Goal: Task Accomplishment & Management: Use online tool/utility

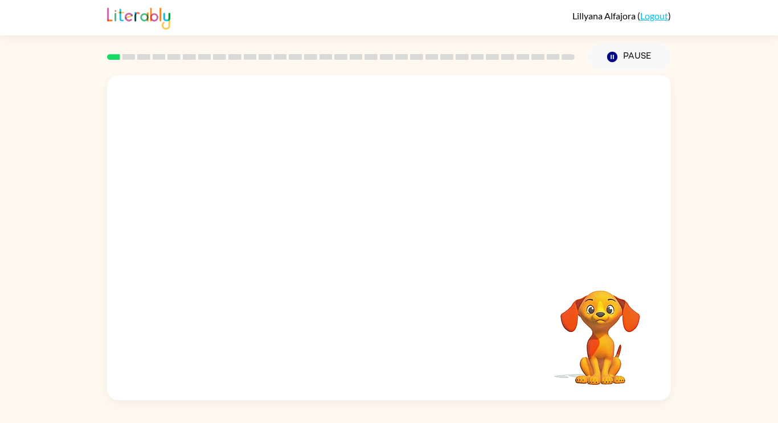
click at [214, 40] on div at bounding box center [340, 57] width 481 height 40
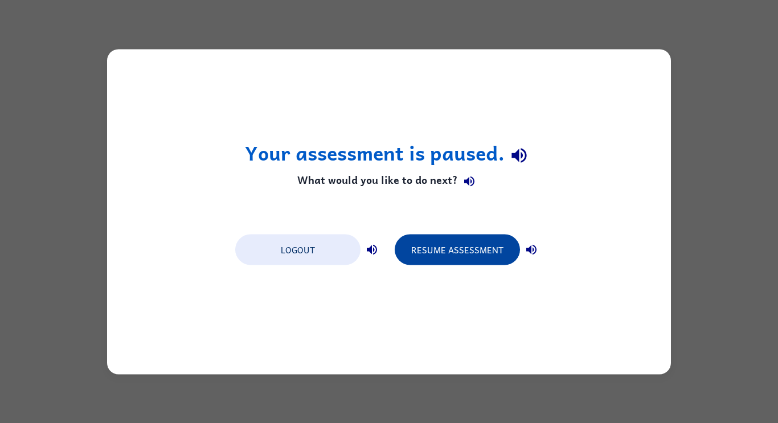
click at [472, 245] on button "Resume Assessment" at bounding box center [457, 249] width 125 height 31
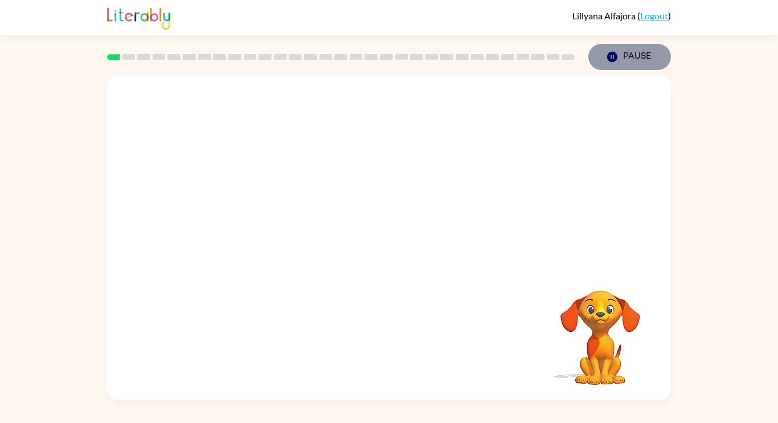
click at [612, 55] on icon "button" at bounding box center [612, 57] width 10 height 10
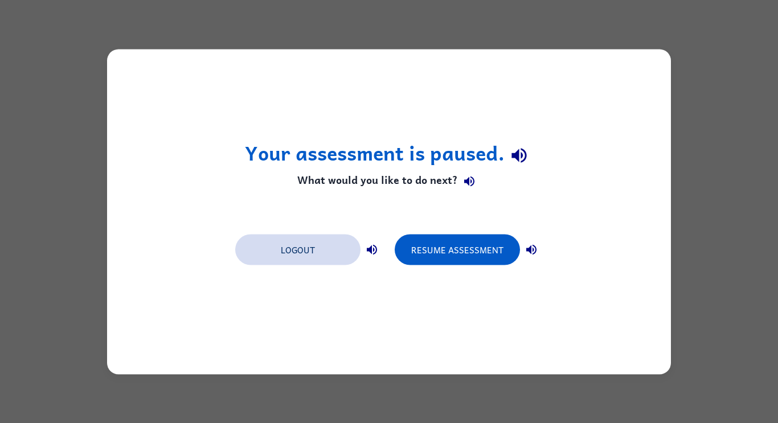
click at [308, 248] on button "Logout" at bounding box center [297, 249] width 125 height 31
